Goal: Navigation & Orientation: Find specific page/section

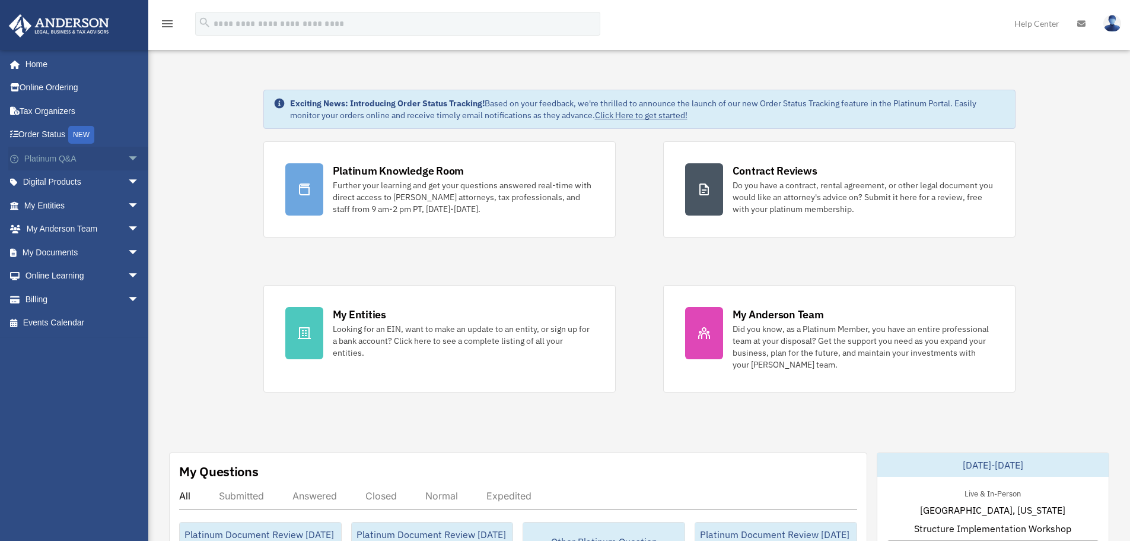
click at [66, 157] on link "Platinum Q&A arrow_drop_down" at bounding box center [82, 159] width 149 height 24
click at [128, 156] on span "arrow_drop_down" at bounding box center [140, 159] width 24 height 24
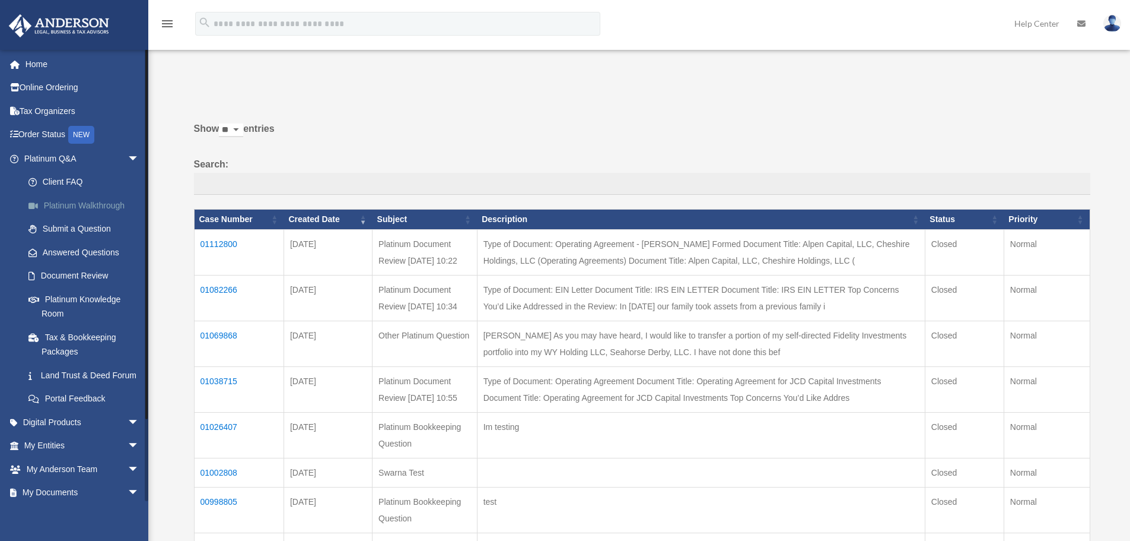
click at [77, 211] on link "Platinum Walkthrough" at bounding box center [87, 205] width 141 height 24
